Goal: Check status: Check status

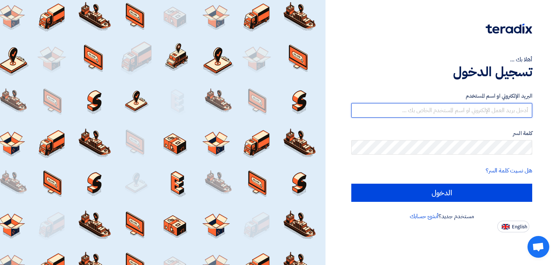
click at [494, 112] on input "text" at bounding box center [441, 110] width 181 height 15
type input "[EMAIL_ADDRESS][DOMAIN_NAME]"
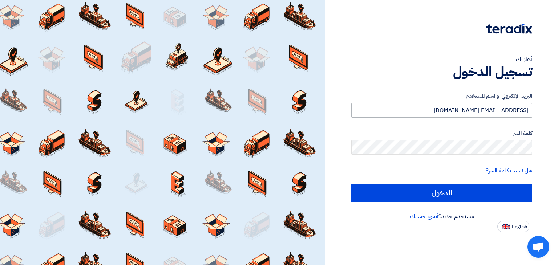
click at [351, 184] on input "الدخول" at bounding box center [441, 193] width 181 height 18
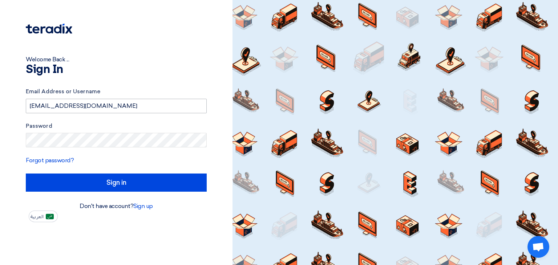
type input "Sign in"
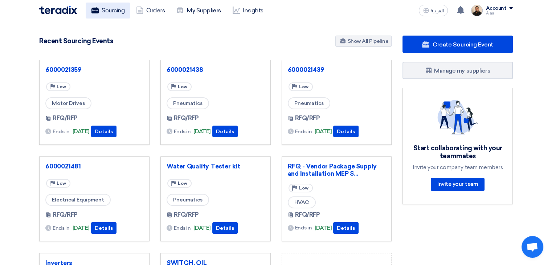
click at [107, 14] on link "Sourcing" at bounding box center [108, 11] width 45 height 16
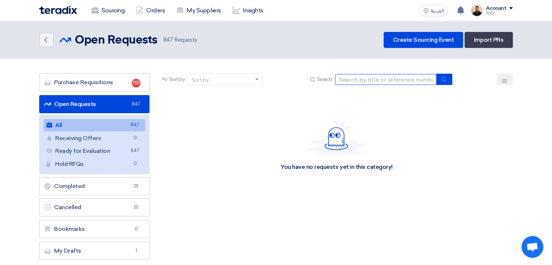
click at [384, 82] on input at bounding box center [386, 79] width 102 height 11
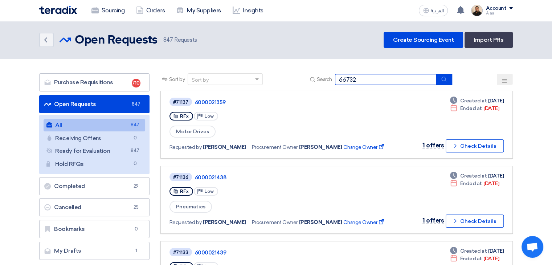
type input "66732"
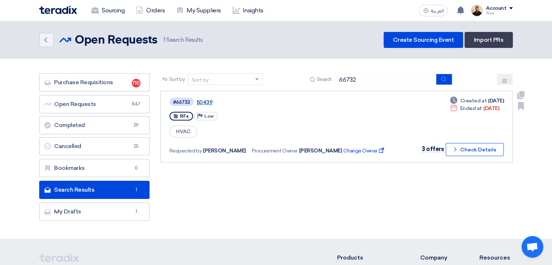
click at [209, 100] on link "50439" at bounding box center [288, 102] width 182 height 7
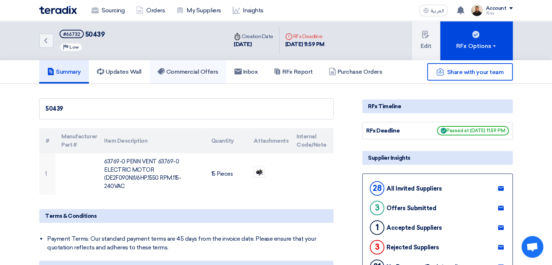
click at [199, 76] on link "Commercial Offers" at bounding box center [188, 71] width 77 height 23
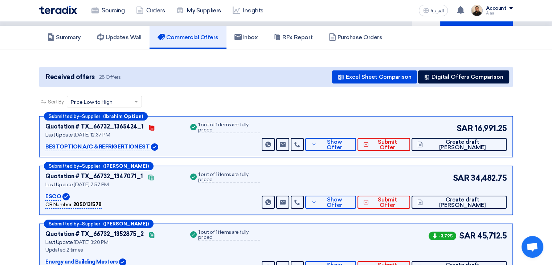
scroll to position [36, 0]
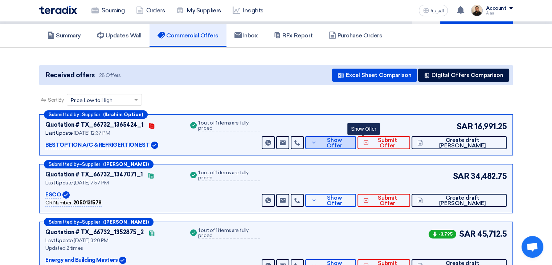
click at [350, 141] on span "Show Offer" at bounding box center [335, 143] width 32 height 11
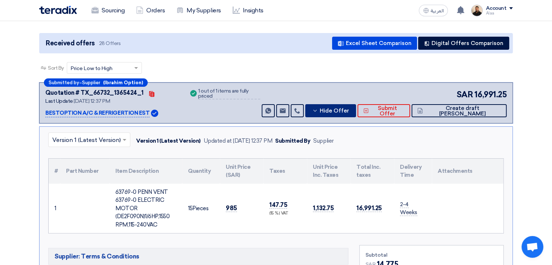
scroll to position [109, 0]
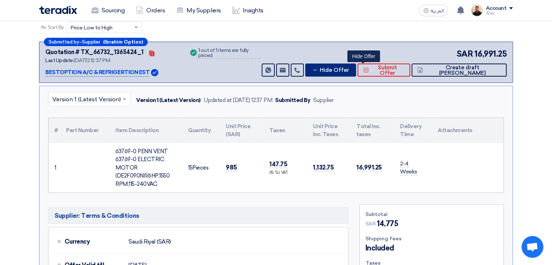
click at [349, 72] on span "Hide Offer" at bounding box center [334, 70] width 29 height 5
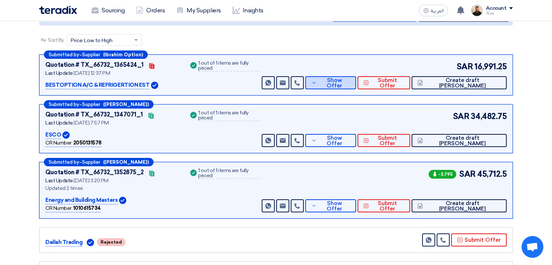
scroll to position [73, 0]
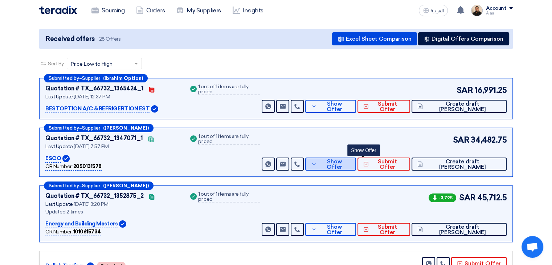
click at [350, 163] on span "Show Offer" at bounding box center [335, 164] width 32 height 11
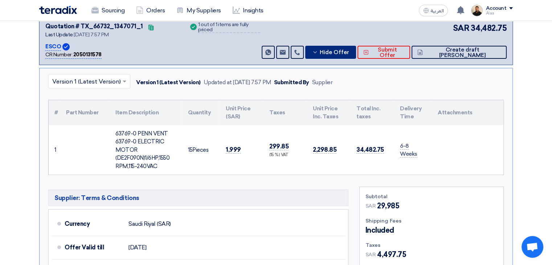
scroll to position [145, 0]
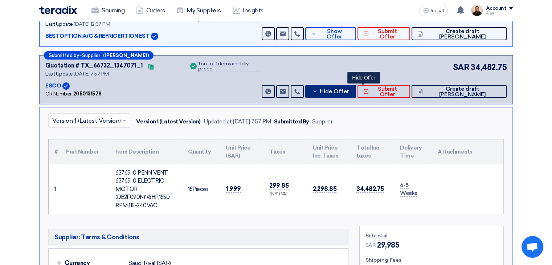
click at [349, 89] on span "Hide Offer" at bounding box center [334, 91] width 29 height 5
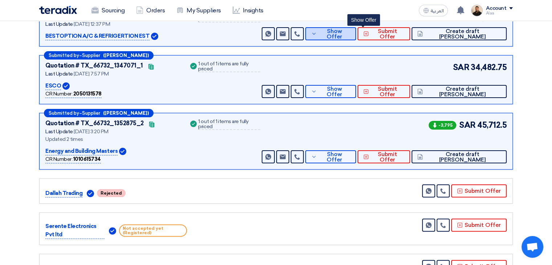
click at [317, 34] on icon at bounding box center [314, 34] width 6 height 6
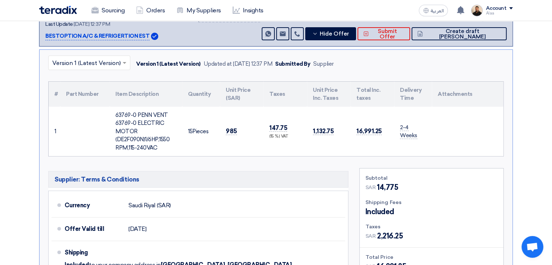
drag, startPoint x: 225, startPoint y: 130, endPoint x: 253, endPoint y: 130, distance: 28.7
click at [253, 130] on td "985" at bounding box center [242, 132] width 44 height 50
click at [349, 33] on span "Hide Offer" at bounding box center [334, 33] width 29 height 5
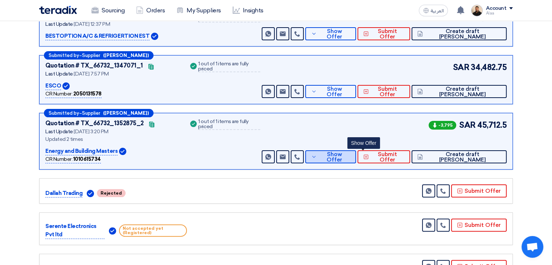
click at [351, 153] on button "Show Offer" at bounding box center [330, 156] width 51 height 13
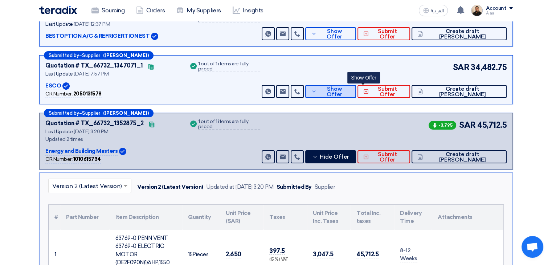
click at [350, 88] on span "Show Offer" at bounding box center [335, 91] width 32 height 11
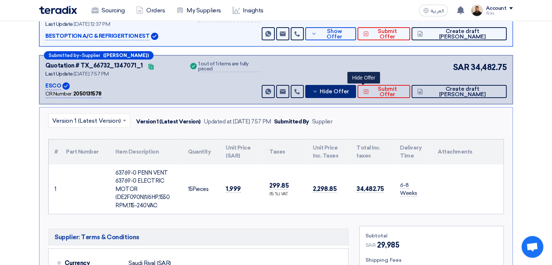
click at [349, 89] on span "Hide Offer" at bounding box center [334, 91] width 29 height 5
